Goal: Task Accomplishment & Management: Manage account settings

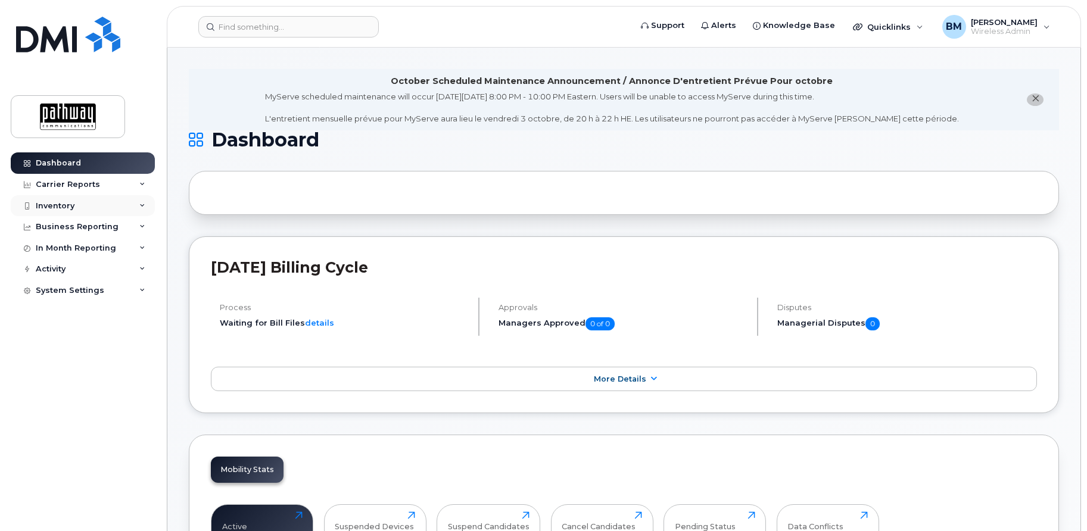
click at [60, 207] on div "Inventory" at bounding box center [55, 206] width 39 height 10
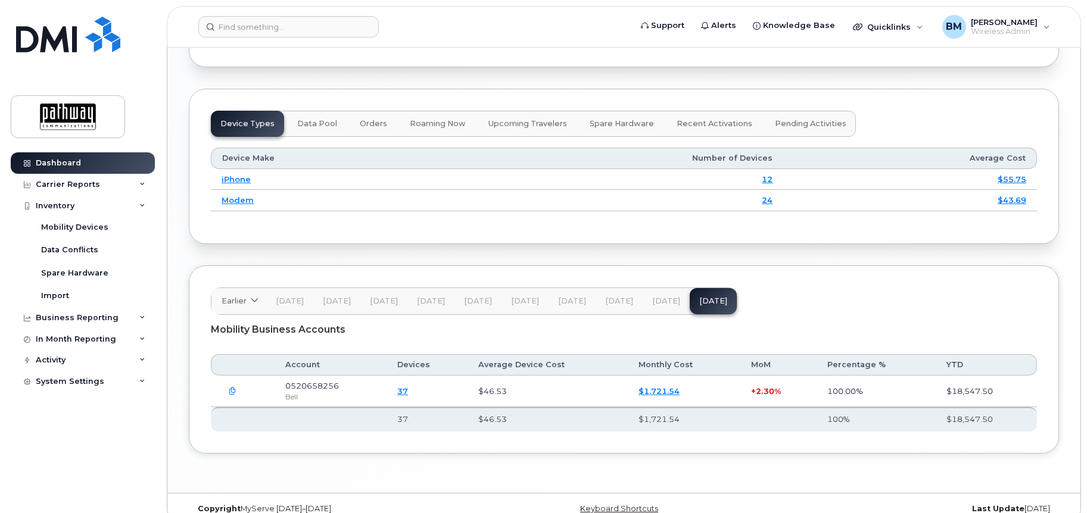
scroll to position [1616, 0]
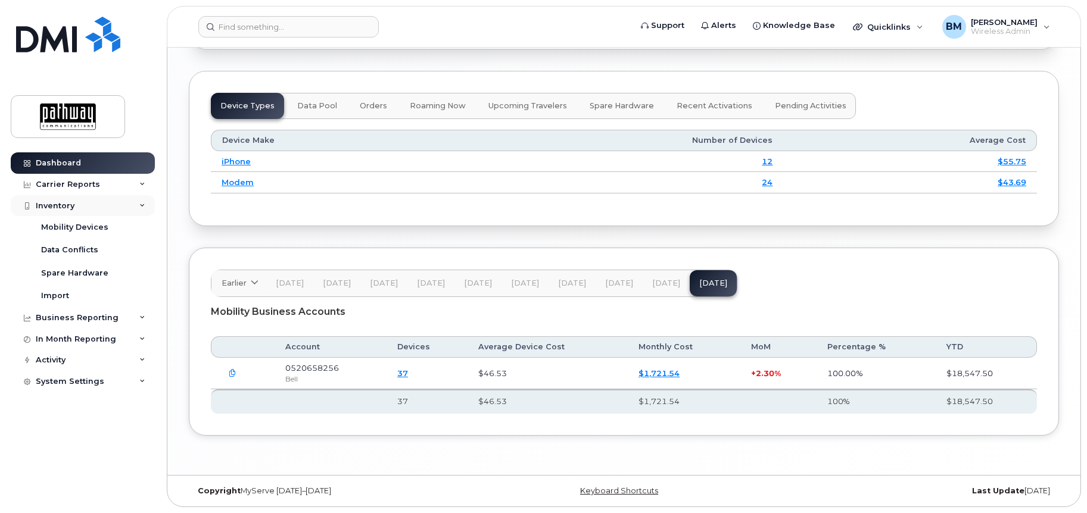
click at [66, 208] on div "Inventory" at bounding box center [55, 206] width 39 height 10
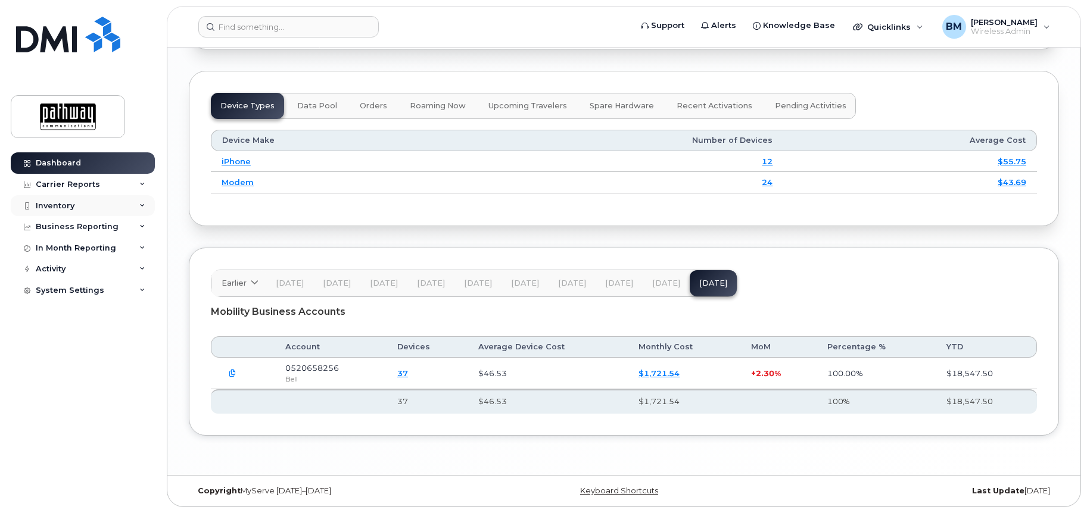
click at [66, 203] on div "Inventory" at bounding box center [55, 206] width 39 height 10
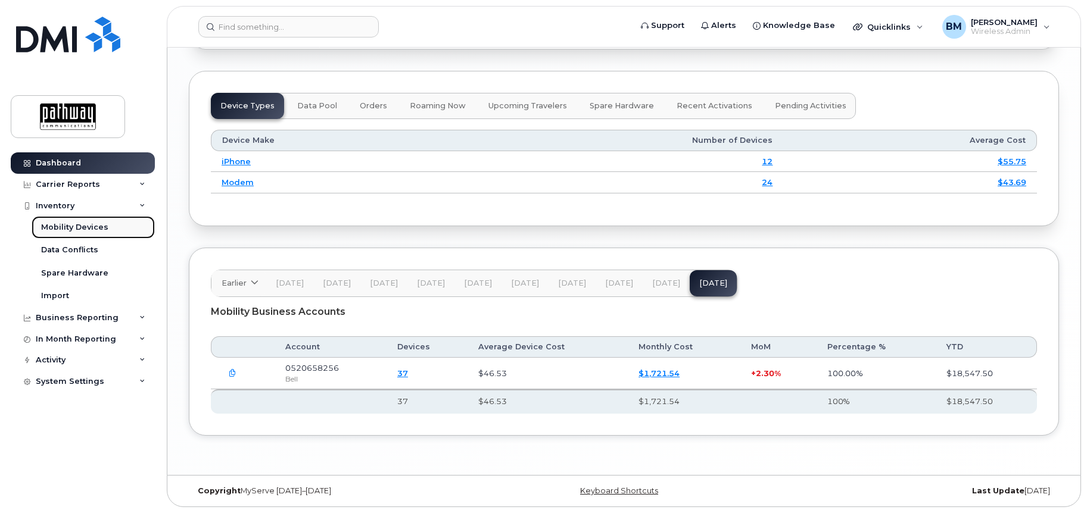
click at [75, 228] on div "Mobility Devices" at bounding box center [74, 227] width 67 height 11
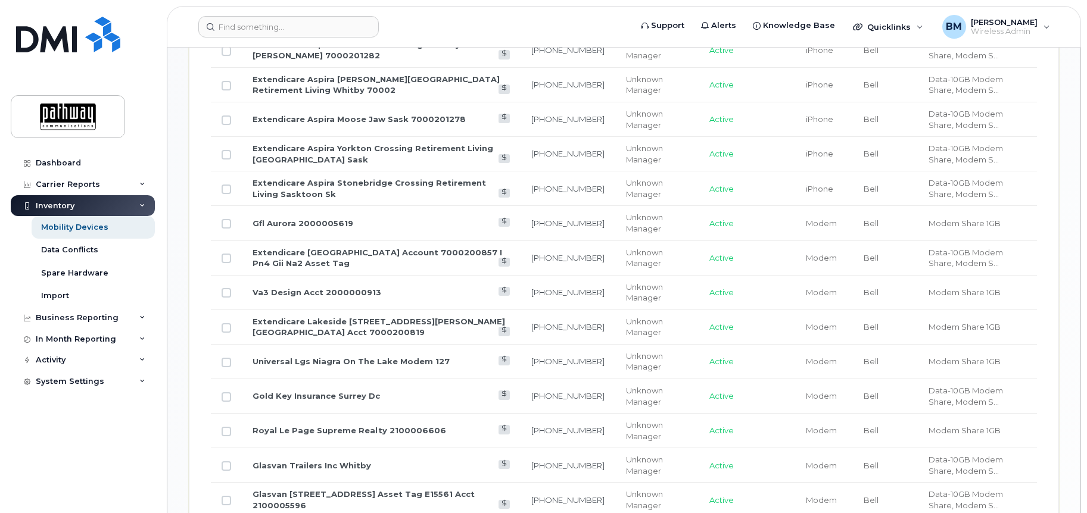
scroll to position [812, 0]
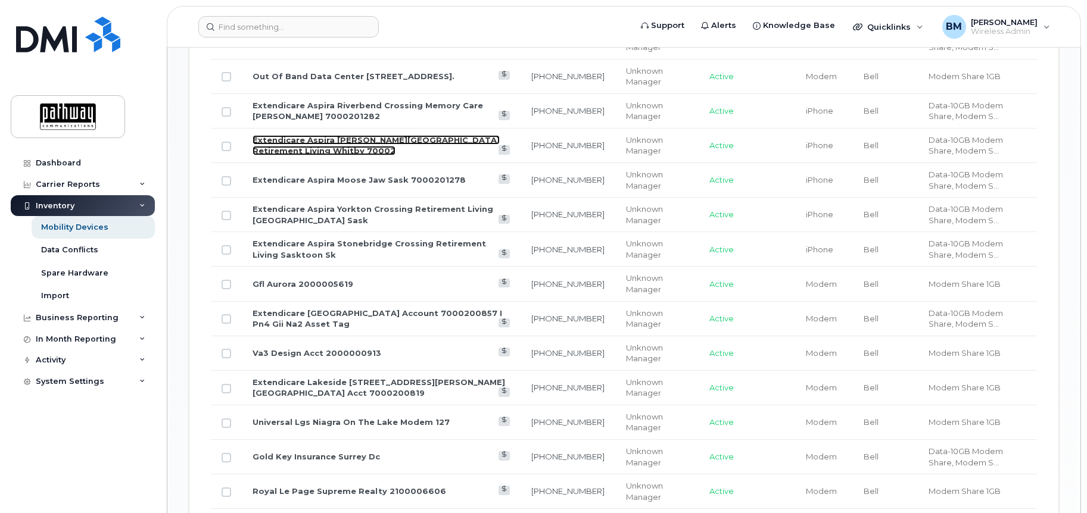
click at [377, 138] on link "Extendicare Aspira [PERSON_NAME][GEOGRAPHIC_DATA] Retirement Living Whitby 70002" at bounding box center [376, 145] width 247 height 21
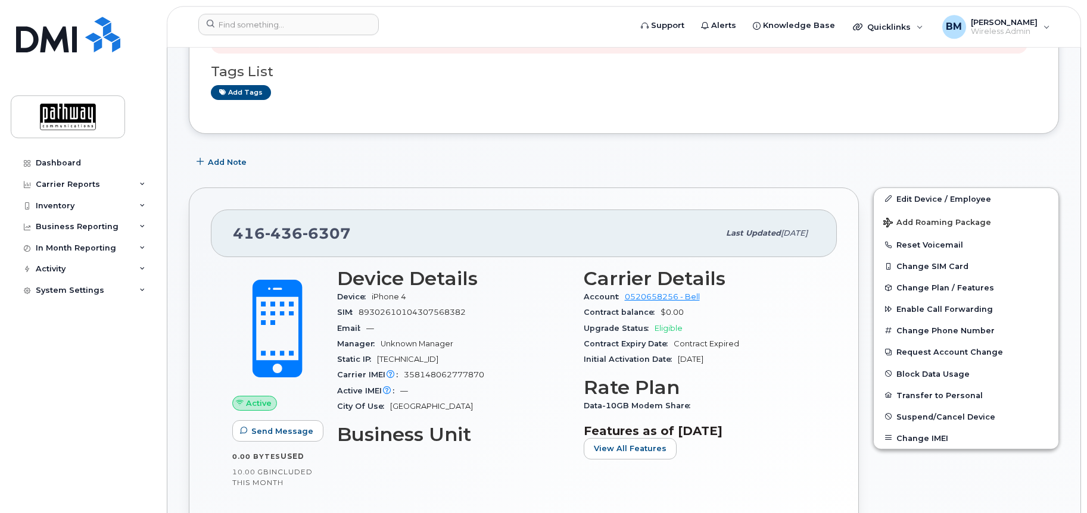
scroll to position [243, 0]
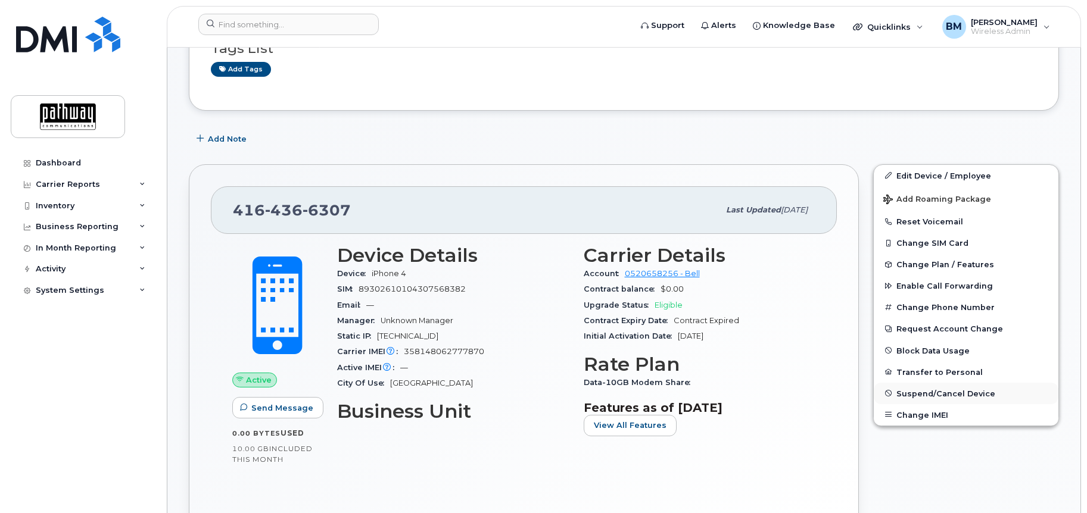
click at [945, 389] on span "Suspend/Cancel Device" at bounding box center [945, 393] width 99 height 9
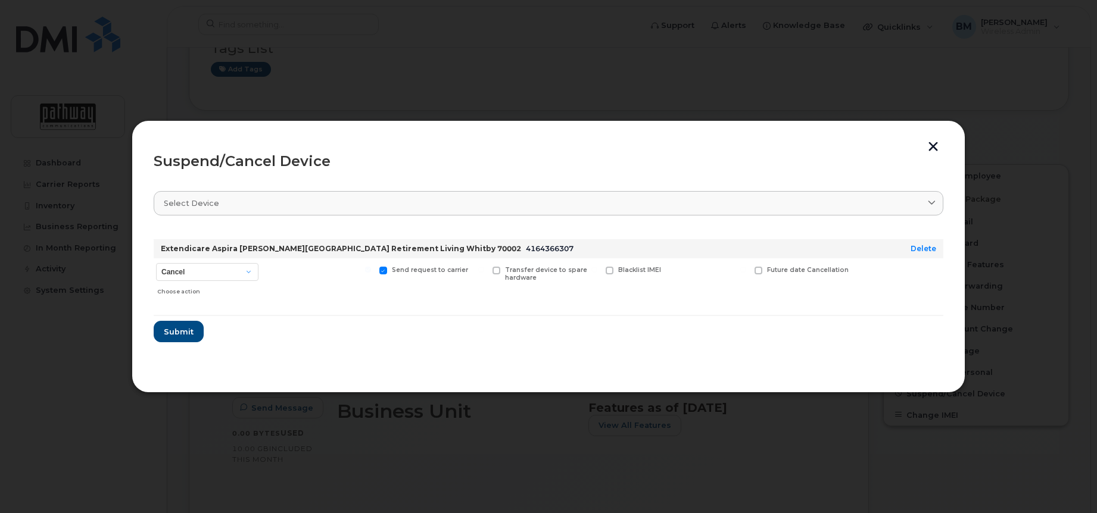
click at [208, 203] on span "Select device" at bounding box center [191, 203] width 55 height 11
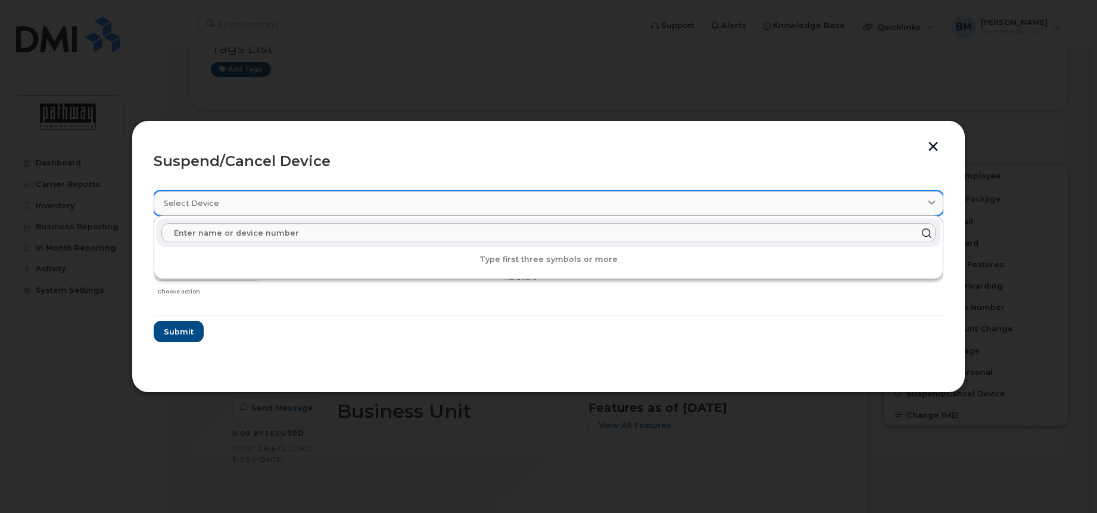
click at [932, 203] on icon at bounding box center [932, 204] width 8 height 8
click at [306, 205] on div "Select device" at bounding box center [549, 203] width 770 height 11
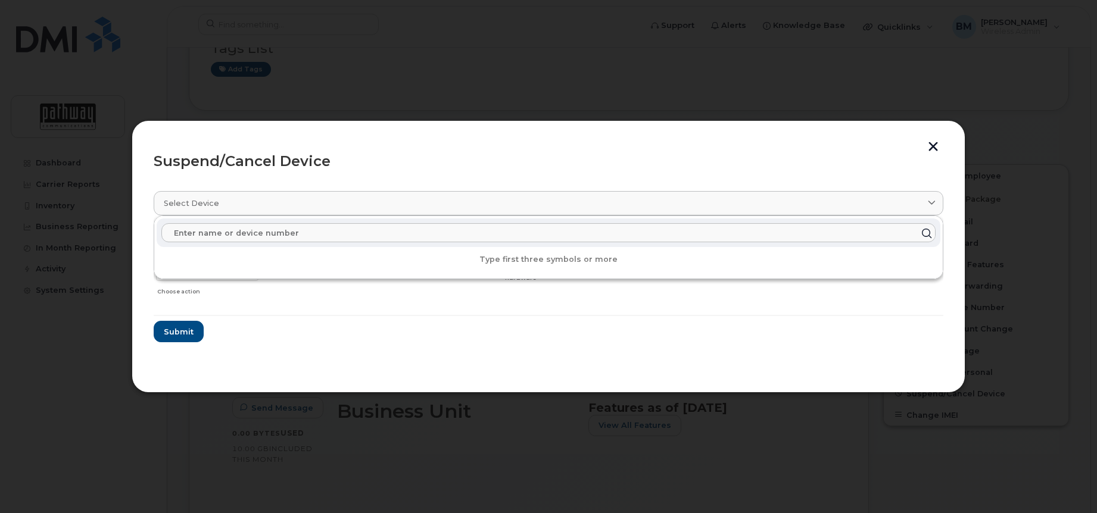
click at [235, 233] on input "text" at bounding box center [548, 232] width 774 height 19
drag, startPoint x: 613, startPoint y: 323, endPoint x: 617, endPoint y: 317, distance: 6.9
click at [612, 320] on form "Extendicare Aspira Lynde Creek Gardens Retirement Living Whitby 70002 416436630…" at bounding box center [549, 286] width 790 height 113
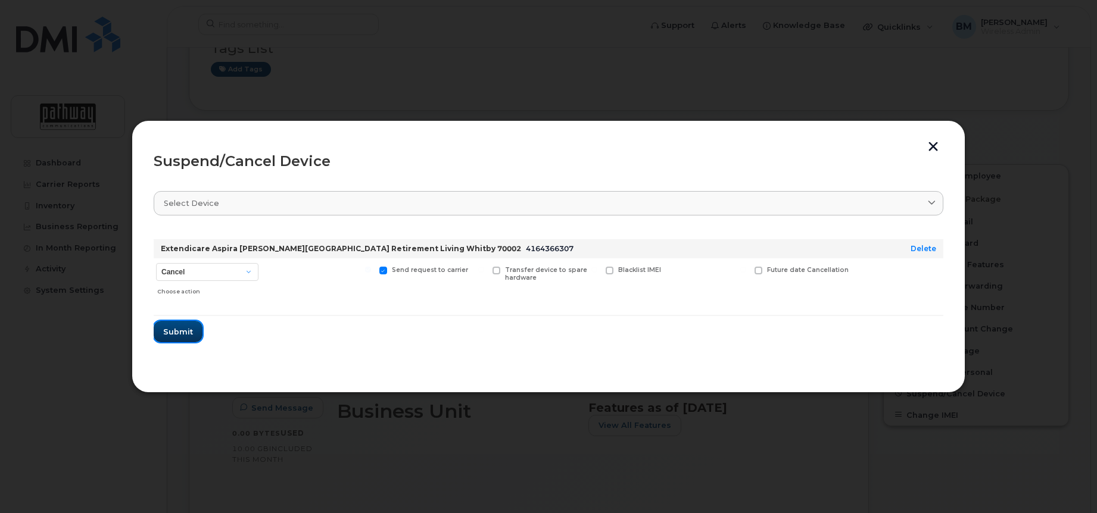
click at [186, 330] on span "Submit" at bounding box center [178, 331] width 30 height 11
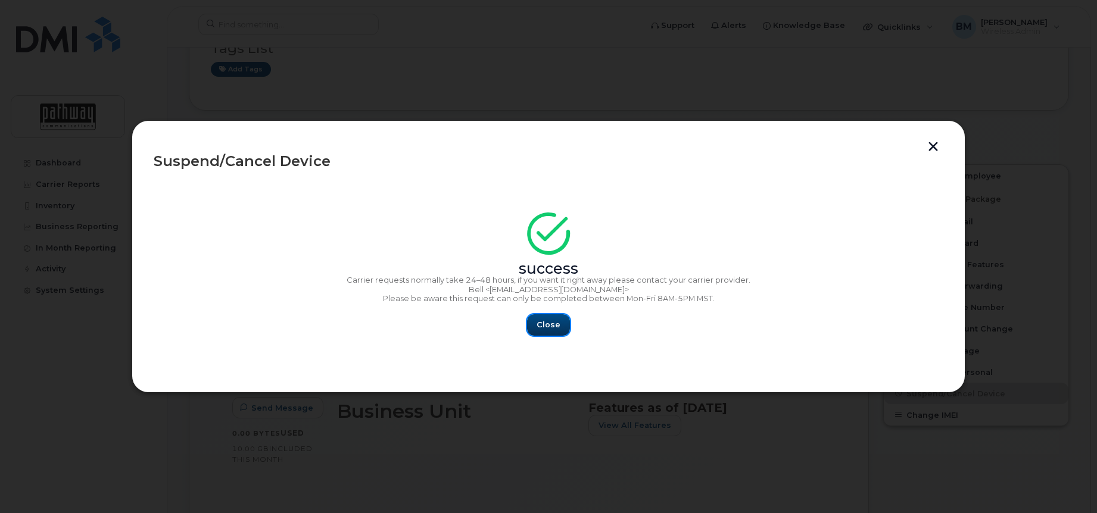
click at [546, 331] on button "Close" at bounding box center [548, 324] width 43 height 21
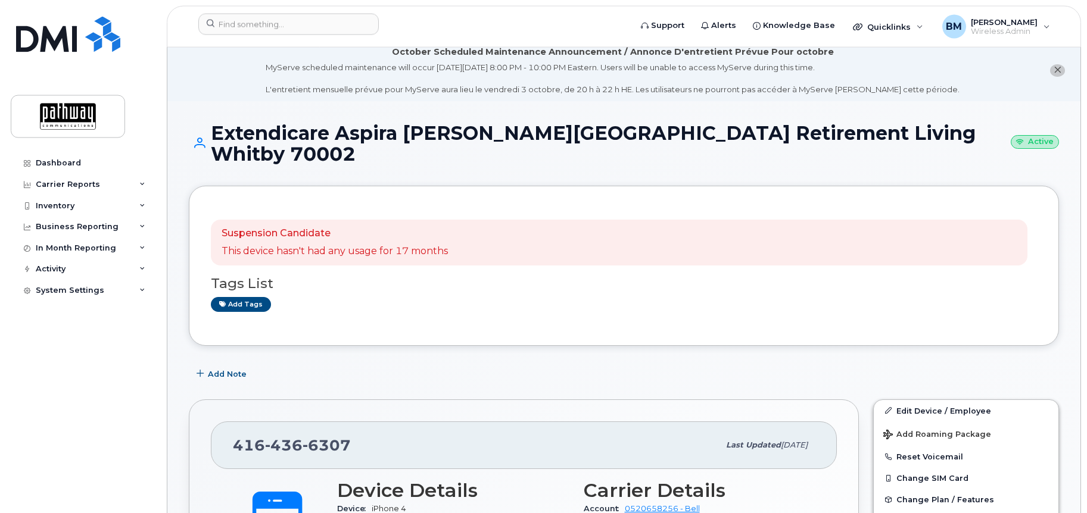
scroll to position [0, 0]
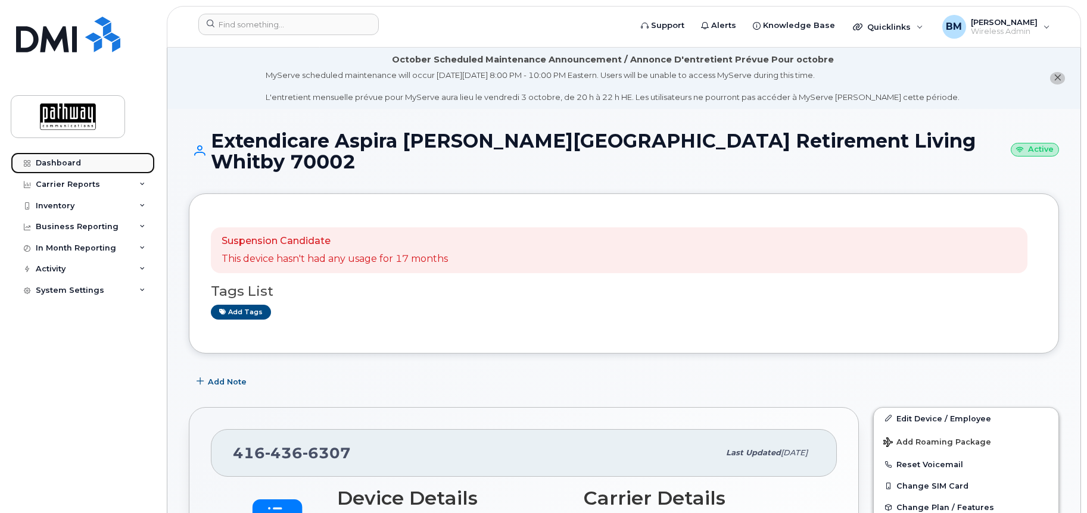
click at [72, 162] on div "Dashboard" at bounding box center [58, 163] width 45 height 10
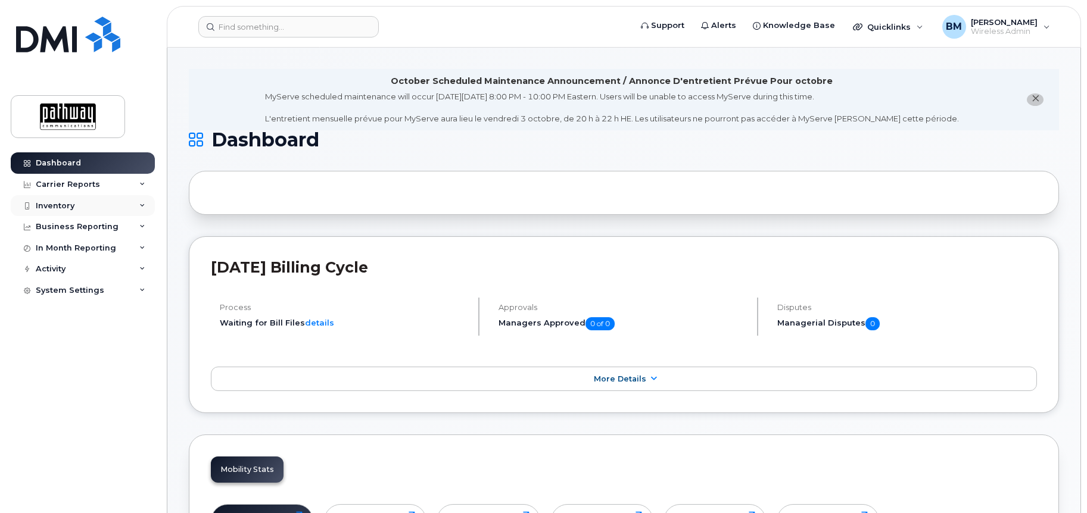
click at [63, 206] on div "Inventory" at bounding box center [55, 206] width 39 height 10
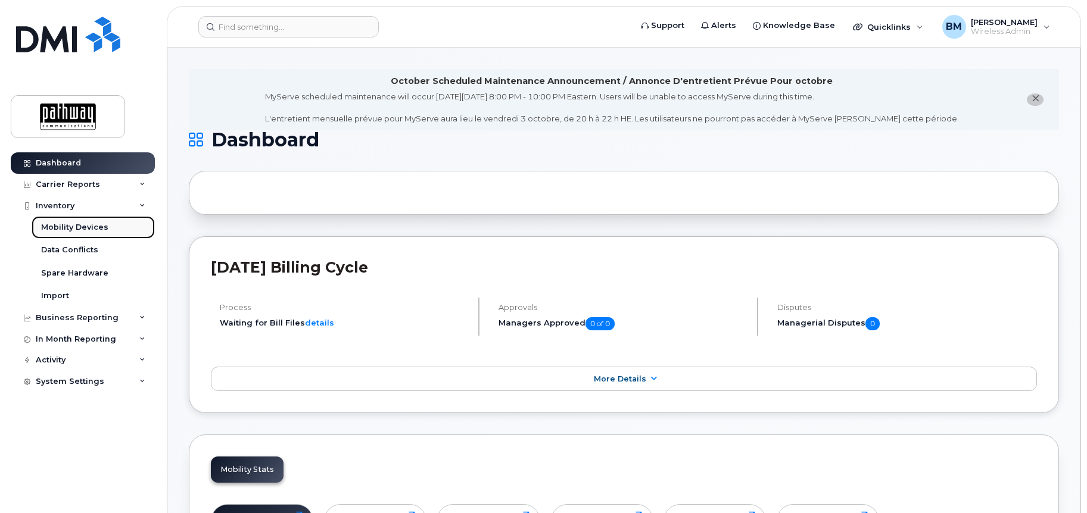
click at [89, 227] on div "Mobility Devices" at bounding box center [74, 227] width 67 height 11
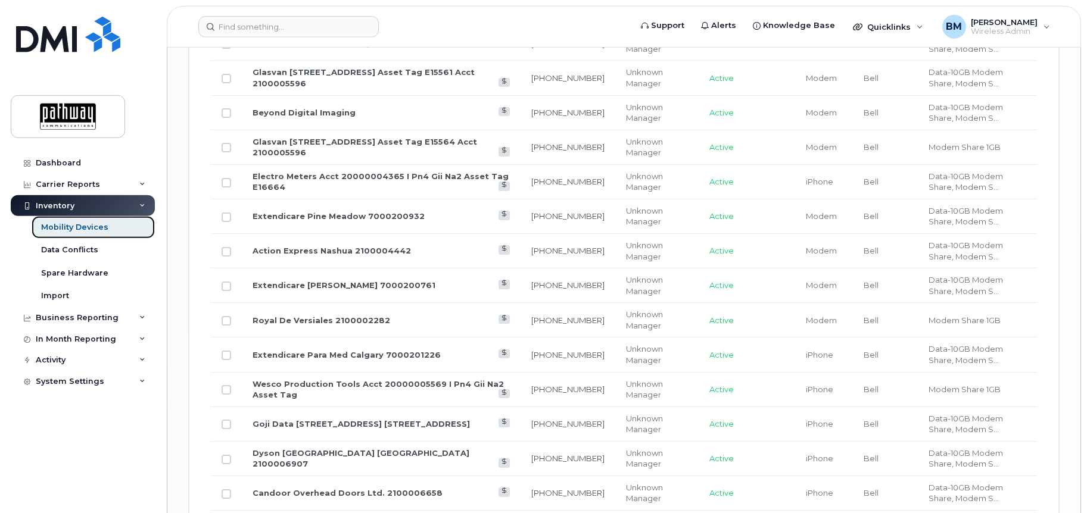
scroll to position [1337, 0]
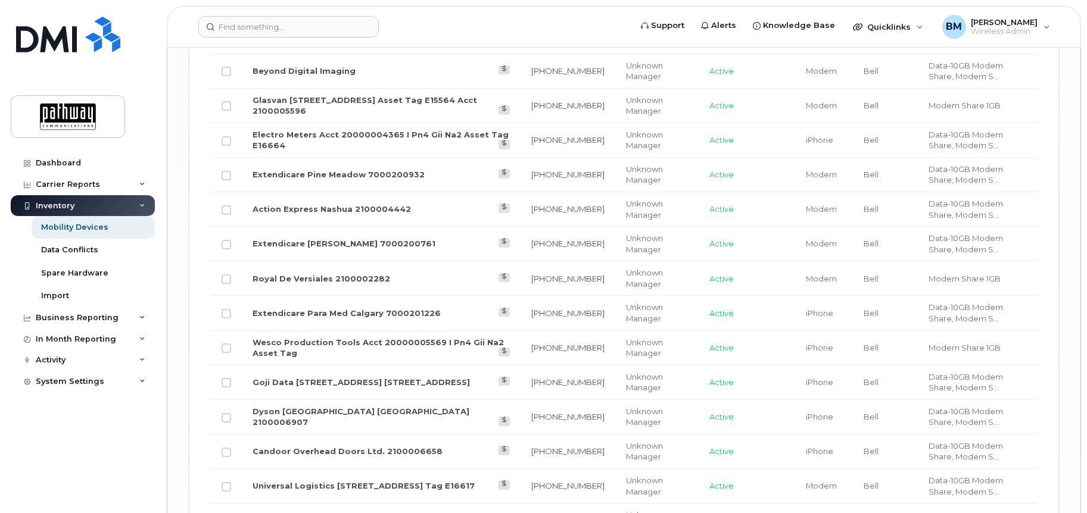
click at [367, 238] on td "Extendicare [PERSON_NAME] 7000200761" at bounding box center [381, 244] width 279 height 35
click at [376, 247] on link "Extendicare [PERSON_NAME] 7000200761" at bounding box center [344, 244] width 183 height 10
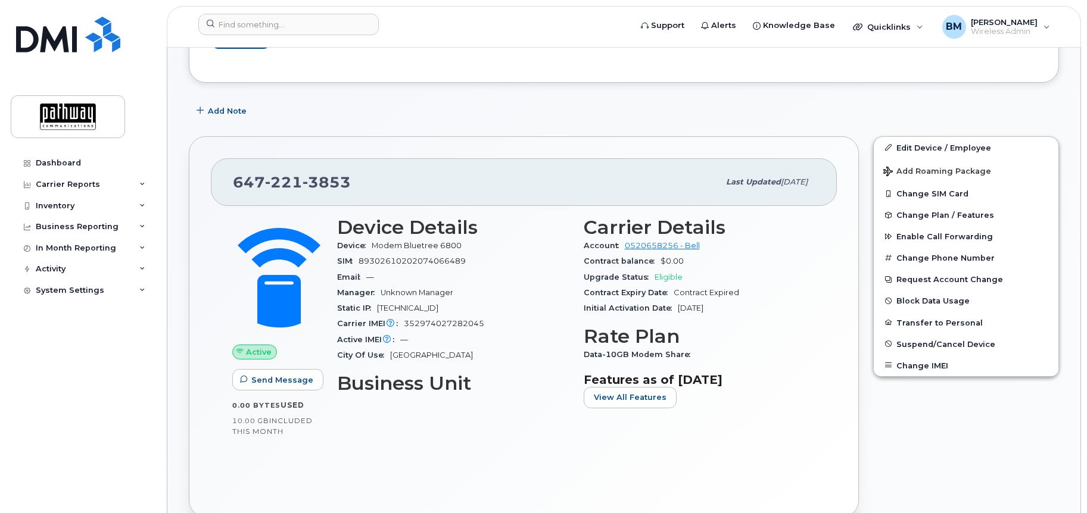
scroll to position [304, 0]
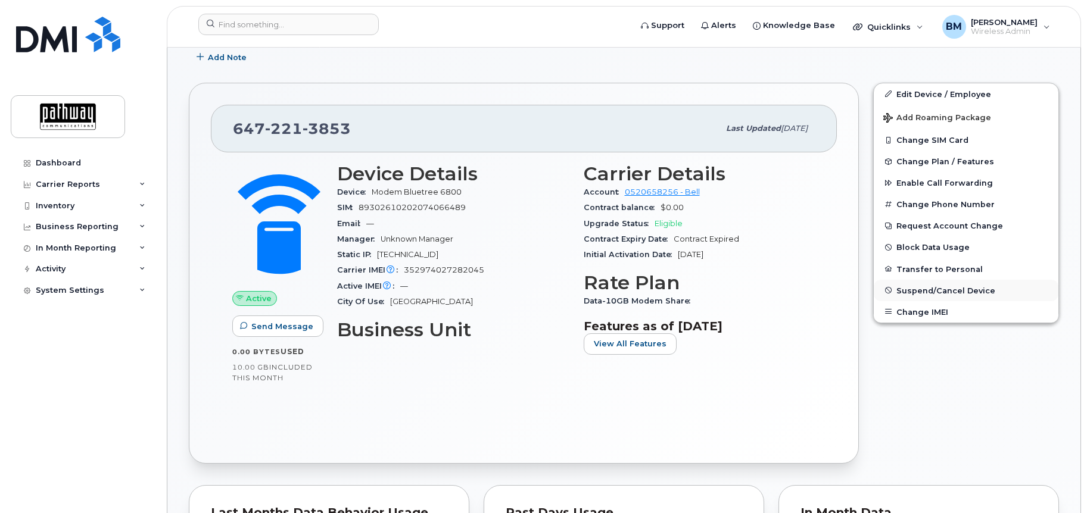
click at [917, 289] on span "Suspend/Cancel Device" at bounding box center [945, 290] width 99 height 9
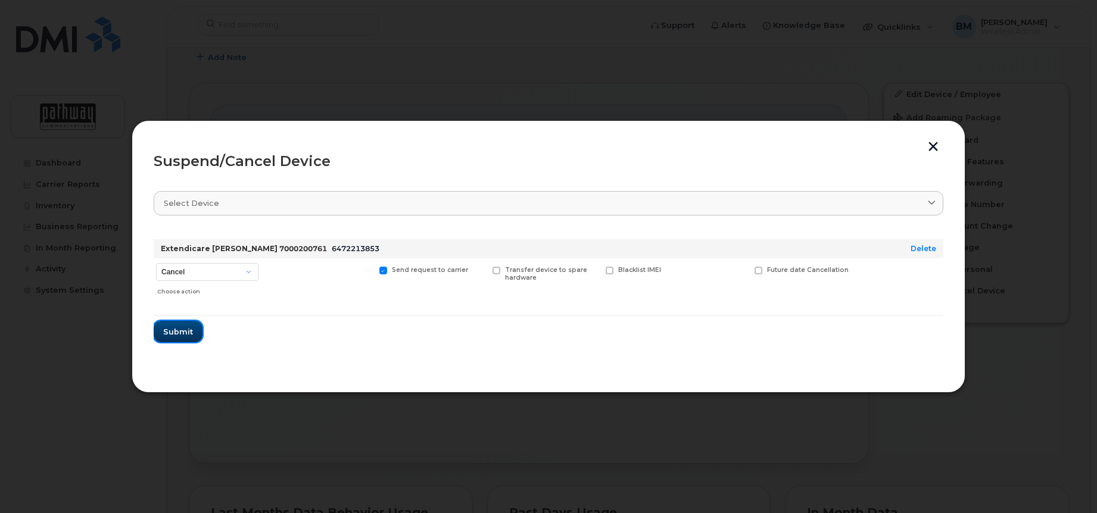
click at [181, 331] on span "Submit" at bounding box center [178, 331] width 30 height 11
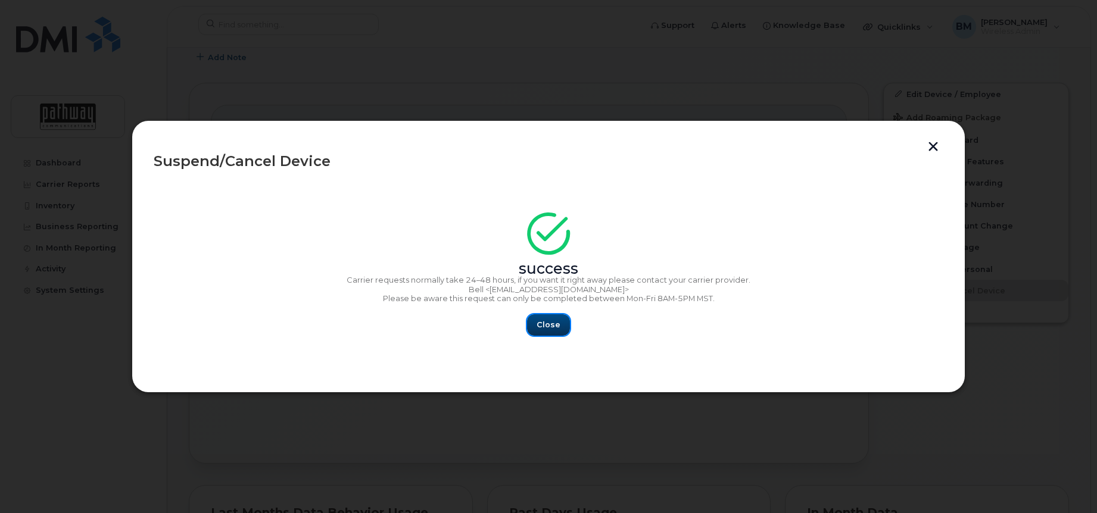
click at [547, 324] on span "Close" at bounding box center [549, 324] width 24 height 11
